Goal: Information Seeking & Learning: Learn about a topic

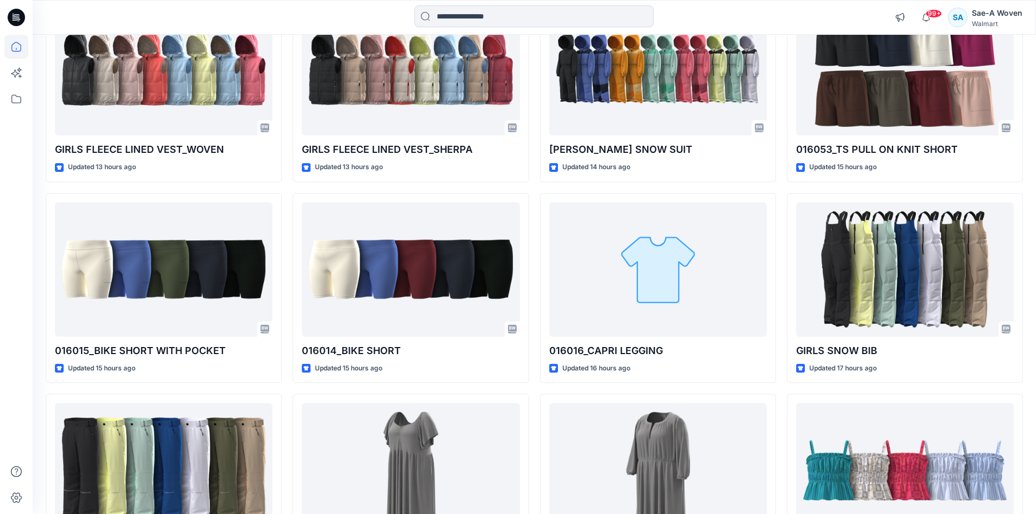
scroll to position [381, 0]
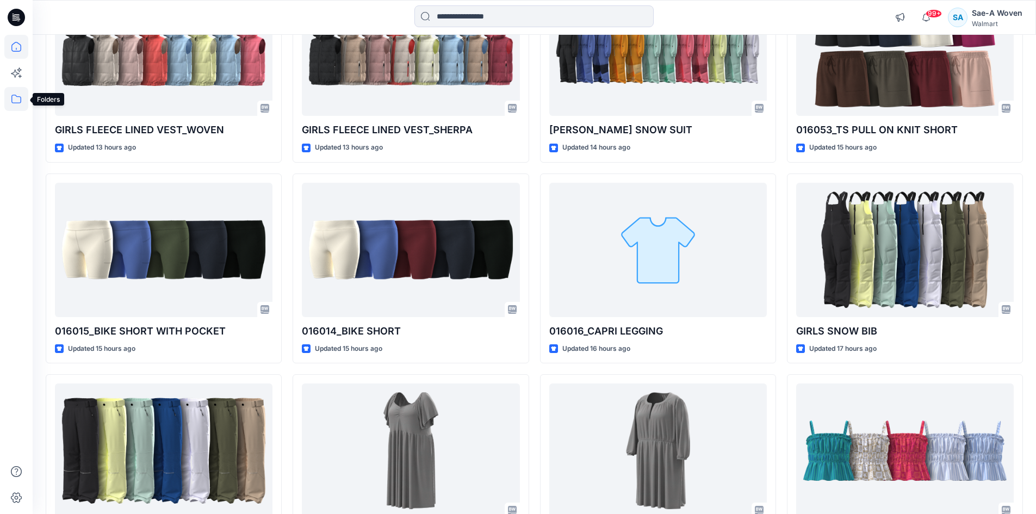
click at [12, 105] on icon at bounding box center [16, 99] width 24 height 24
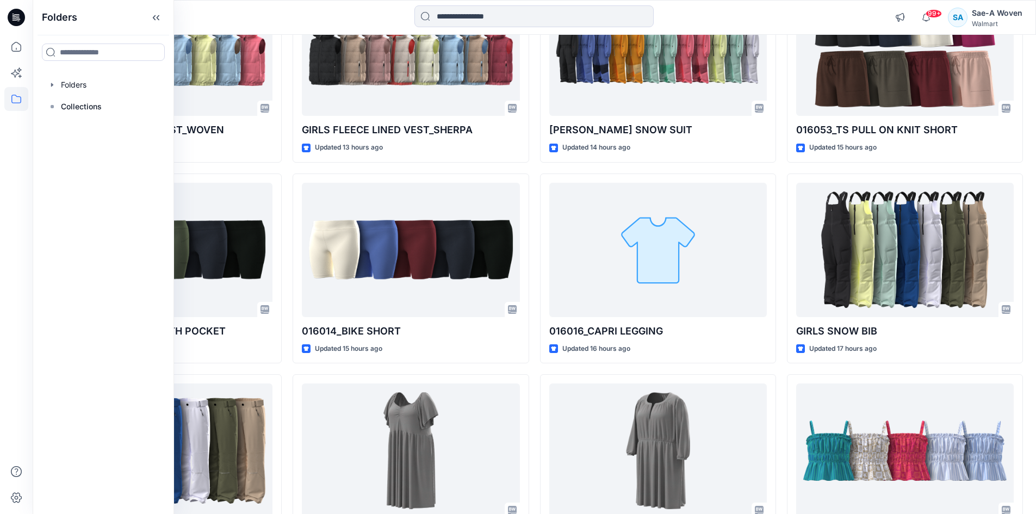
click at [78, 88] on div at bounding box center [103, 85] width 124 height 22
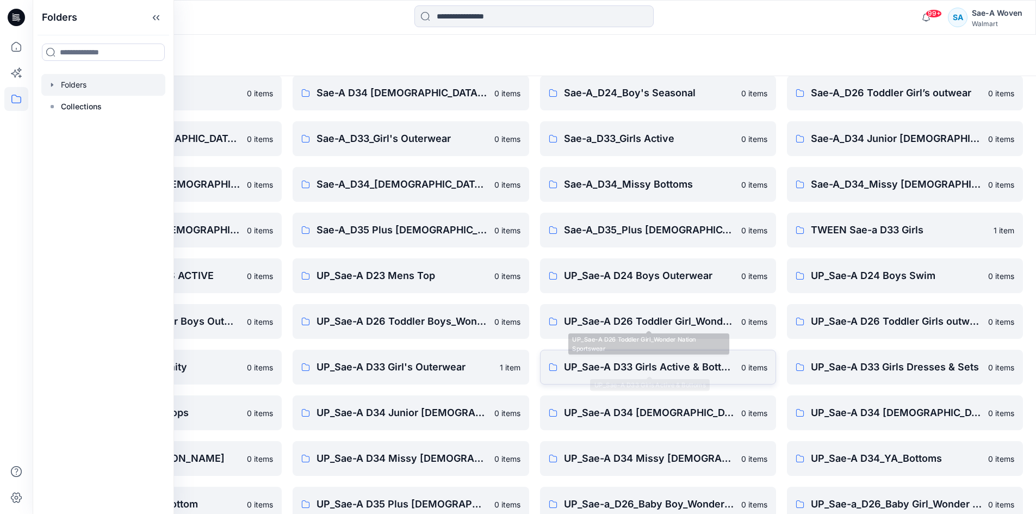
scroll to position [109, 0]
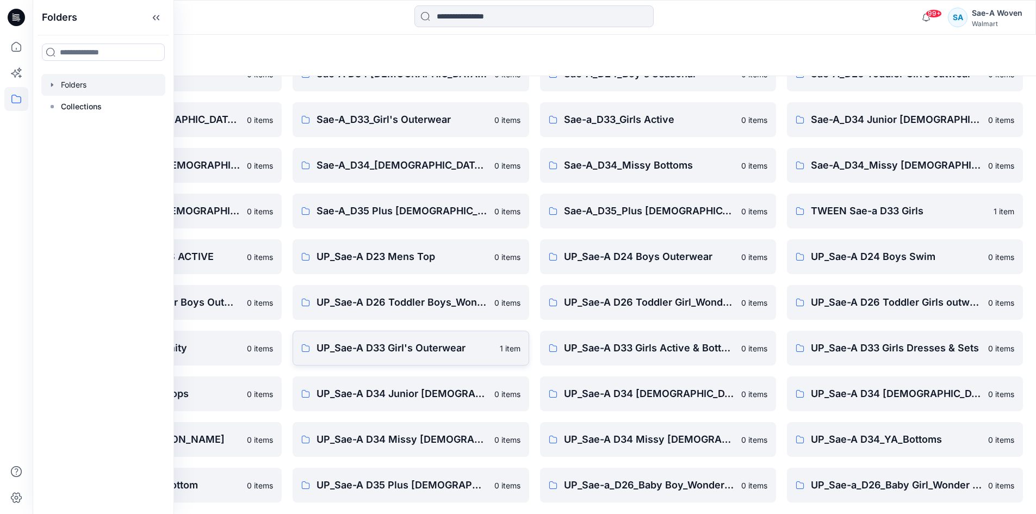
click at [465, 351] on p "UP_Sae-A D33 Girl's Outerwear" at bounding box center [404, 347] width 176 height 15
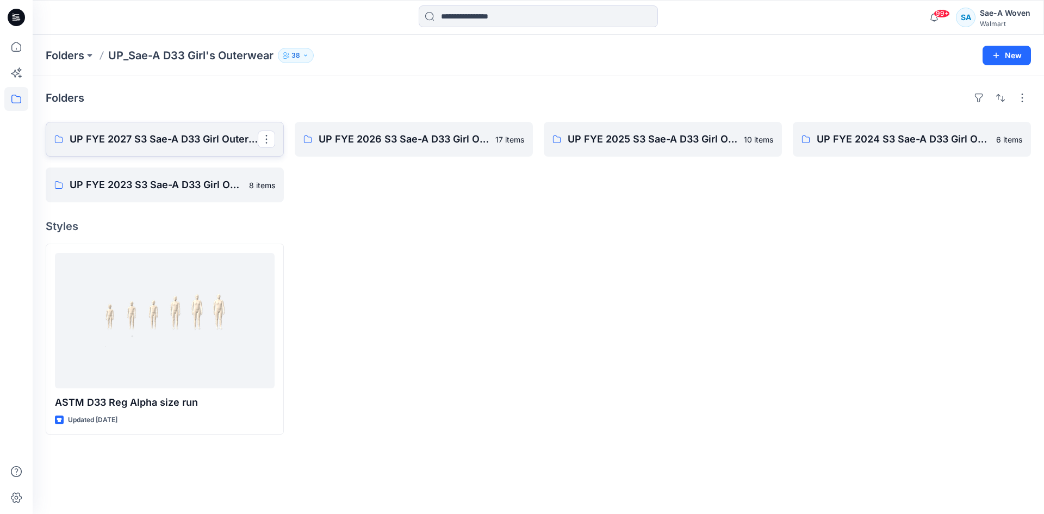
click at [168, 142] on p "UP FYE 2027 S3 Sae-A D33 Girl Outerwear - OZARK TRAIL" at bounding box center [164, 139] width 188 height 15
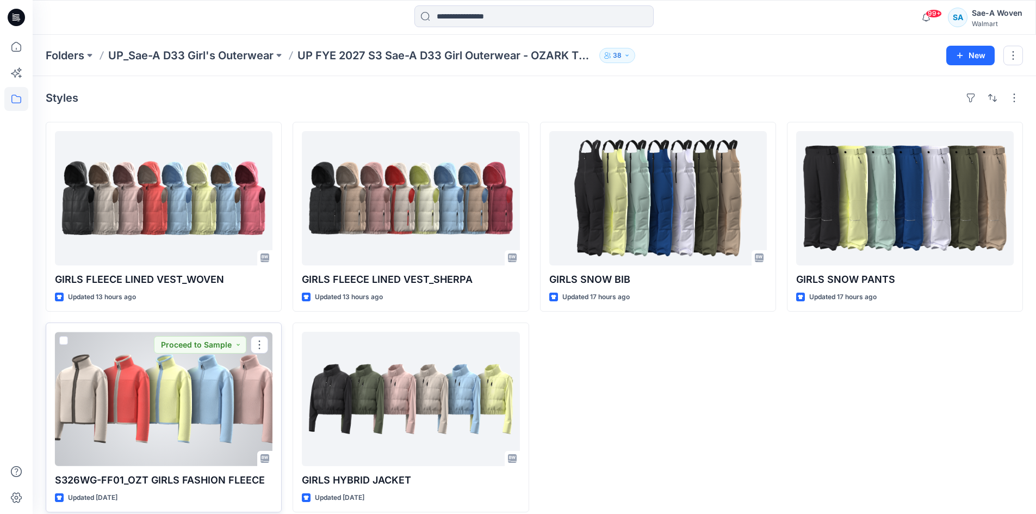
click at [131, 389] on div at bounding box center [164, 399] width 218 height 134
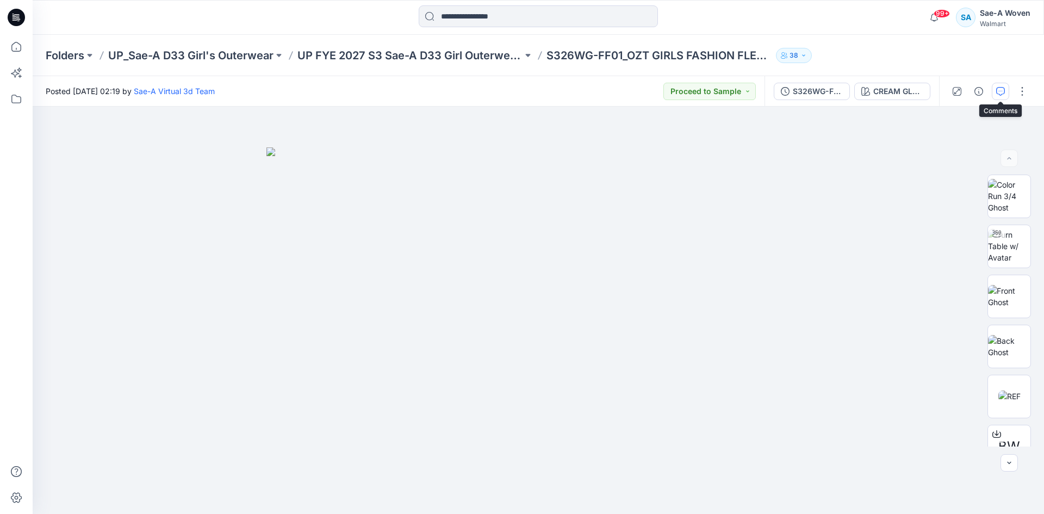
click at [999, 90] on icon "button" at bounding box center [1000, 91] width 9 height 9
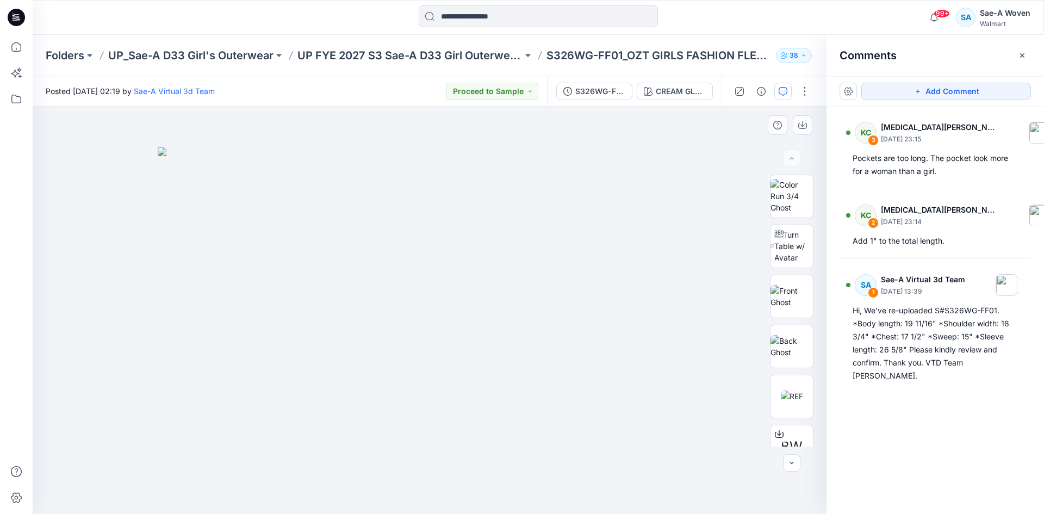
click at [292, 356] on img at bounding box center [430, 330] width 544 height 367
click at [263, 334] on img at bounding box center [430, 330] width 544 height 367
click at [784, 292] on img at bounding box center [791, 296] width 42 height 23
click at [782, 347] on img at bounding box center [791, 346] width 42 height 23
click at [775, 196] on img at bounding box center [791, 196] width 42 height 34
